Goal: Register for event/course

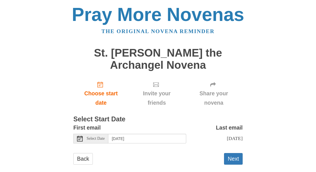
scroll to position [9, 0]
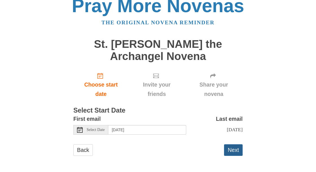
click at [233, 149] on button "Next" at bounding box center [233, 150] width 19 height 12
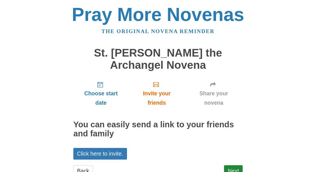
scroll to position [21, 0]
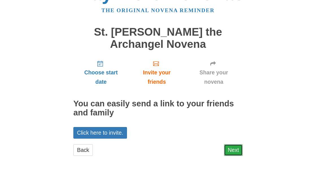
click at [232, 150] on link "Next" at bounding box center [233, 150] width 19 height 12
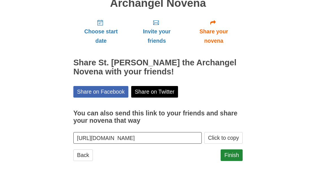
scroll to position [67, 0]
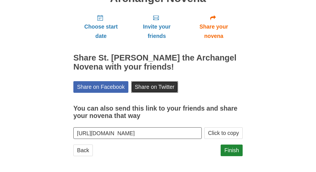
click at [157, 89] on link "Share on Twitter" at bounding box center [154, 87] width 47 height 12
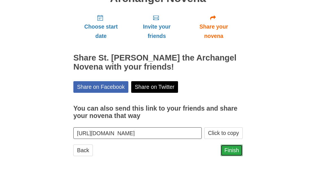
click at [229, 152] on link "Finish" at bounding box center [232, 150] width 22 height 12
